Goal: Use online tool/utility: Utilize a website feature to perform a specific function

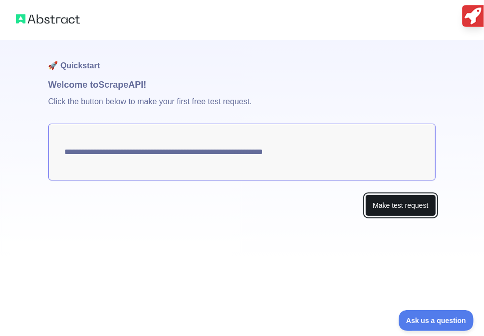
click at [394, 207] on button "Make test request" at bounding box center [400, 206] width 70 height 22
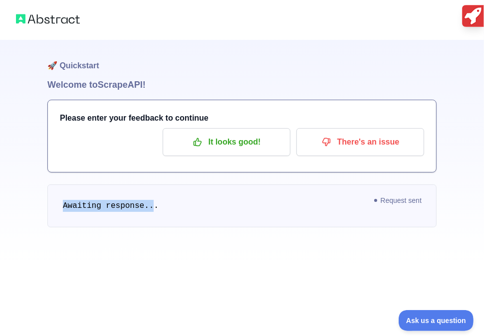
drag, startPoint x: 147, startPoint y: 203, endPoint x: 45, endPoint y: 204, distance: 101.8
click at [45, 204] on div "🚀 Quickstart Welcome to Scrape API! Please enter your feedback to continue It l…" at bounding box center [242, 133] width 484 height 267
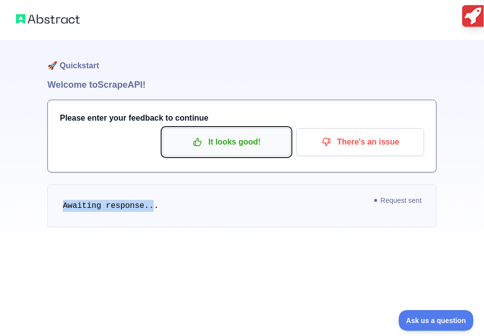
click at [245, 142] on p "It looks good!" at bounding box center [226, 142] width 113 height 17
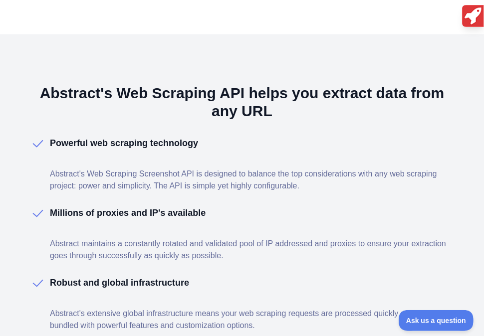
scroll to position [698, 0]
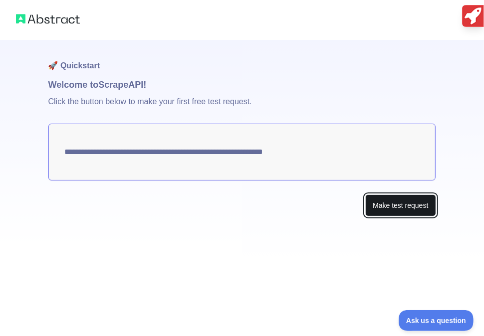
click at [382, 205] on button "Make test request" at bounding box center [400, 206] width 70 height 22
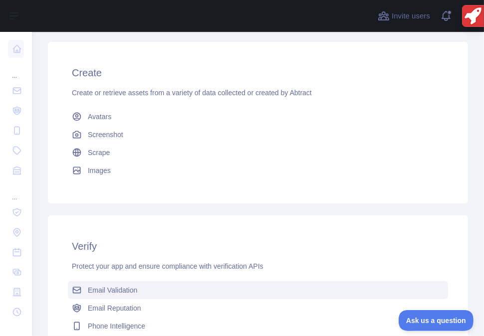
scroll to position [356, 0]
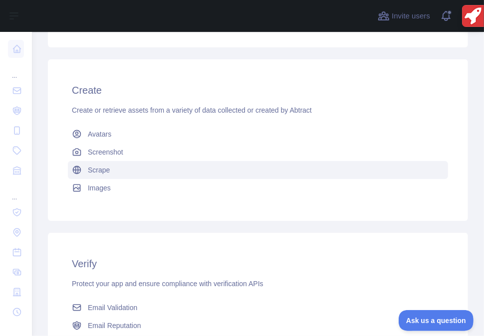
click at [86, 171] on link "Scrape" at bounding box center [258, 170] width 380 height 18
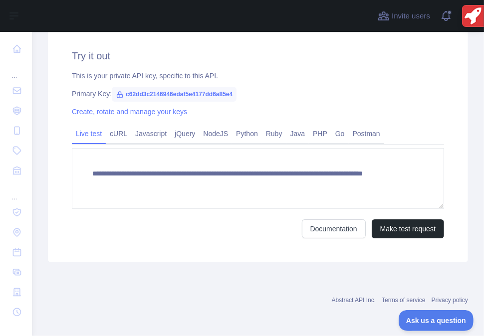
scroll to position [326, 0]
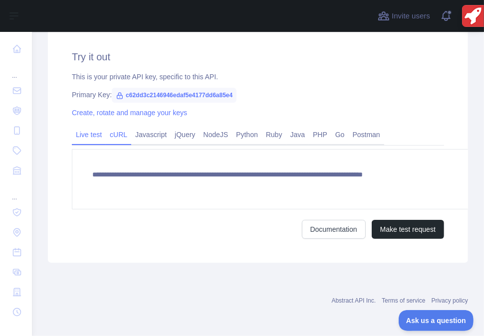
click at [106, 135] on link "cURL" at bounding box center [118, 135] width 25 height 16
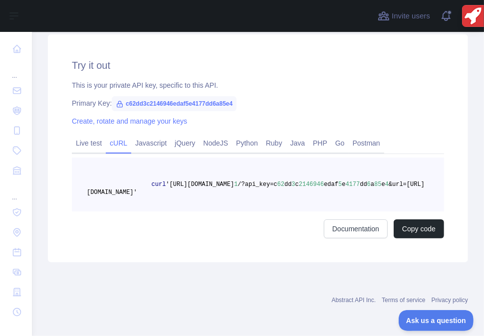
scroll to position [317, 0]
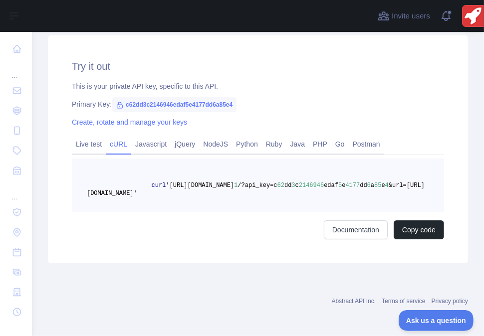
drag, startPoint x: 297, startPoint y: 188, endPoint x: 279, endPoint y: 192, distance: 18.3
click at [279, 192] on pre "curl '[URL][DOMAIN_NAME] 1 /?api_key=c 62 dd 3 c 2146946 edaf 5 e 4177 dd 6 a 8…" at bounding box center [258, 186] width 372 height 54
drag, startPoint x: 279, startPoint y: 192, endPoint x: 315, endPoint y: 189, distance: 35.5
click at [315, 189] on pre "curl '[URL][DOMAIN_NAME] 1 /?api_key=c 62 dd 3 c 2146946 edaf 5 e 4177 dd 6 a 8…" at bounding box center [258, 186] width 372 height 54
drag, startPoint x: 312, startPoint y: 191, endPoint x: 99, endPoint y: 185, distance: 212.6
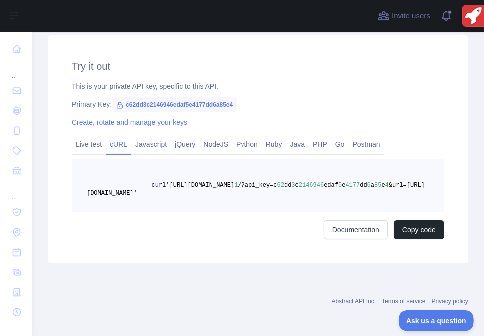
click at [99, 185] on pre "curl '[URL][DOMAIN_NAME] 1 /?api_key=c 62 dd 3 c 2146946 edaf 5 e 4177 dd 6 a 8…" at bounding box center [258, 186] width 372 height 54
click at [331, 143] on link "Go" at bounding box center [339, 144] width 17 height 16
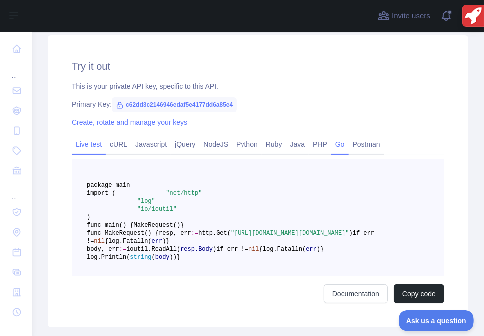
click at [72, 140] on link "Live test" at bounding box center [89, 144] width 34 height 16
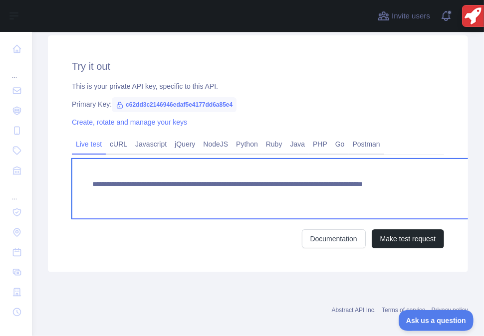
drag, startPoint x: 336, startPoint y: 191, endPoint x: 56, endPoint y: 179, distance: 280.1
click at [72, 179] on textarea "**********" at bounding box center [272, 189] width 401 height 60
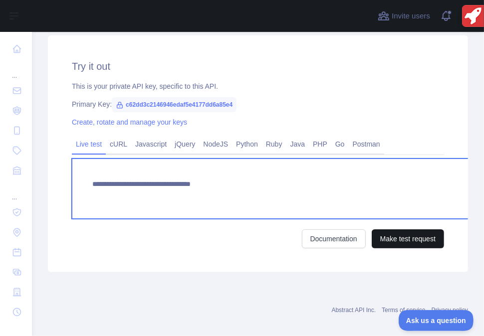
type textarea "**********"
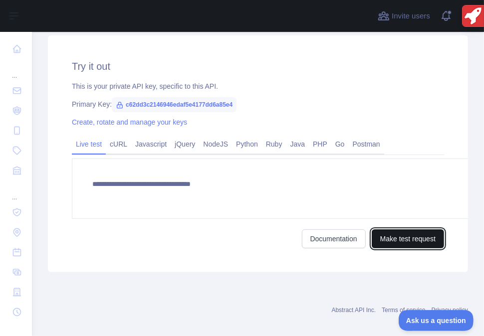
click at [388, 240] on button "Make test request" at bounding box center [408, 238] width 72 height 19
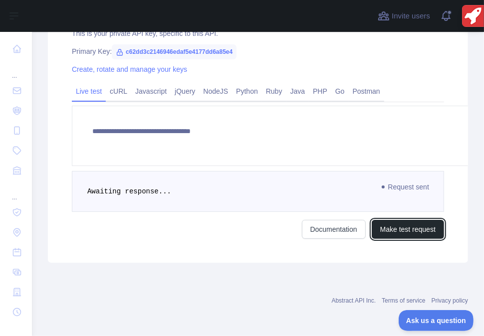
scroll to position [320, 0]
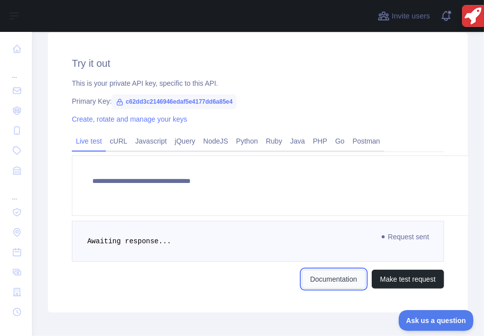
click at [321, 278] on link "Documentation" at bounding box center [334, 279] width 64 height 19
